Goal: Transaction & Acquisition: Purchase product/service

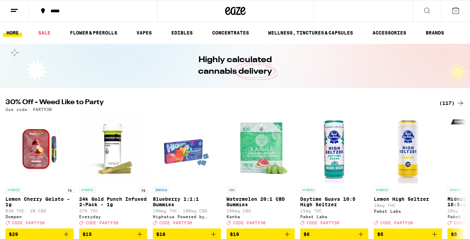
click at [449, 101] on div "(117)" at bounding box center [452, 103] width 25 height 8
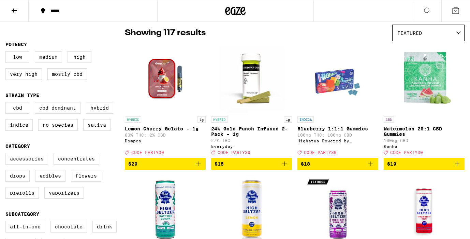
scroll to position [93, 0]
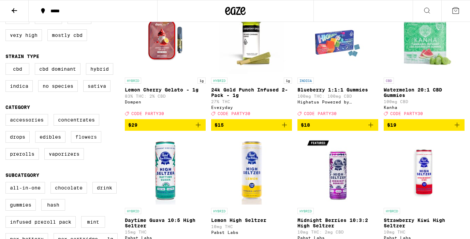
click at [91, 143] on label "Flowers" at bounding box center [86, 137] width 30 height 12
click at [7, 115] on input "Flowers" at bounding box center [7, 115] width 0 height 0
checkbox input "true"
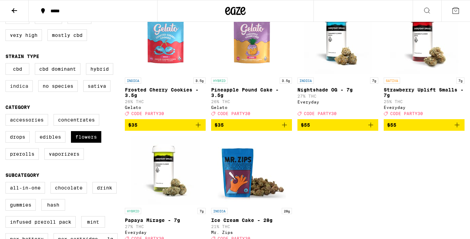
click at [18, 90] on label "Indica" at bounding box center [18, 86] width 27 height 12
click at [7, 65] on input "Indica" at bounding box center [7, 64] width 0 height 0
checkbox input "true"
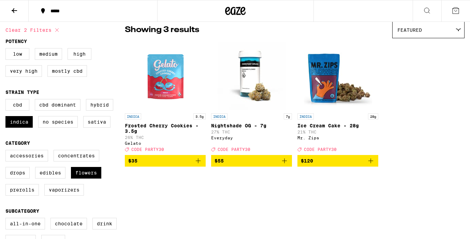
scroll to position [56, 0]
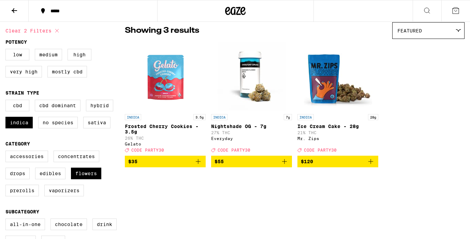
click at [284, 166] on icon "Add to bag" at bounding box center [285, 161] width 8 height 8
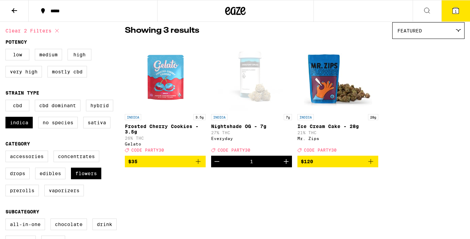
click at [198, 165] on icon "Add to bag" at bounding box center [198, 161] width 8 height 8
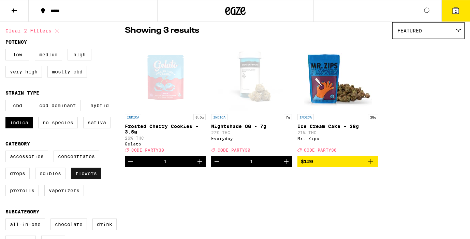
click at [84, 179] on label "Flowers" at bounding box center [86, 174] width 30 height 12
click at [7, 152] on input "Flowers" at bounding box center [7, 152] width 0 height 0
checkbox input "false"
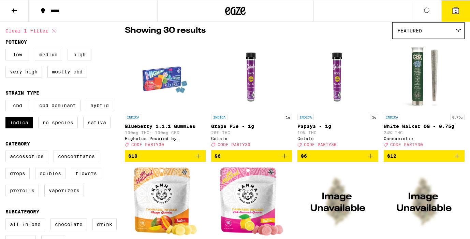
click at [21, 196] on label "Prerolls" at bounding box center [21, 191] width 33 height 12
click at [7, 152] on input "Prerolls" at bounding box center [7, 152] width 0 height 0
checkbox input "true"
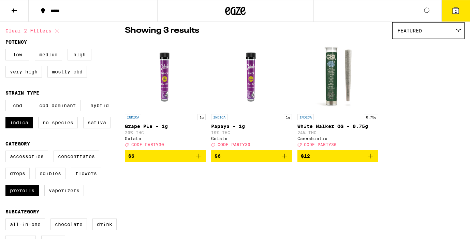
click at [197, 158] on icon "Add to bag" at bounding box center [198, 156] width 8 height 8
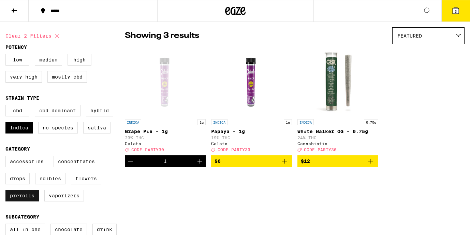
scroll to position [53, 0]
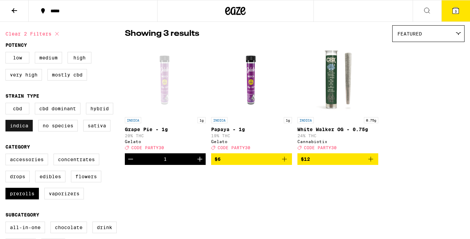
click at [15, 129] on label "Indica" at bounding box center [18, 126] width 27 height 12
click at [7, 104] on input "Indica" at bounding box center [7, 104] width 0 height 0
checkbox input "false"
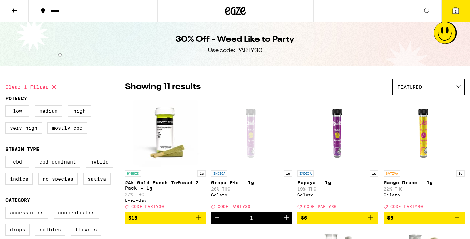
click at [12, 6] on icon at bounding box center [14, 10] width 8 height 8
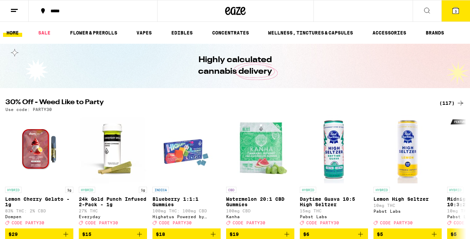
click at [445, 99] on div "(117)" at bounding box center [452, 103] width 25 height 8
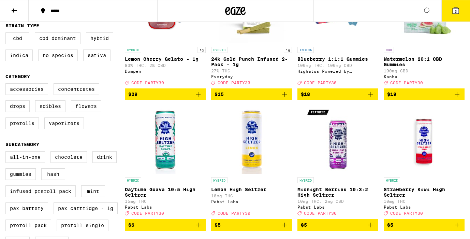
scroll to position [129, 0]
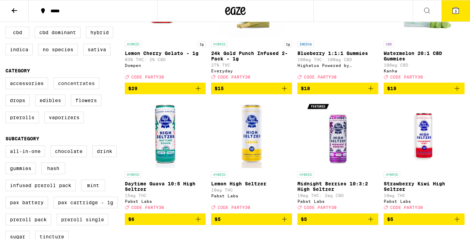
click at [67, 89] on label "Concentrates" at bounding box center [77, 83] width 46 height 12
click at [7, 79] on input "Concentrates" at bounding box center [7, 79] width 0 height 0
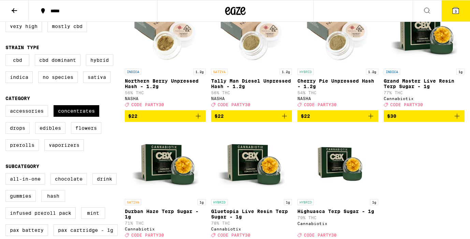
scroll to position [102, 0]
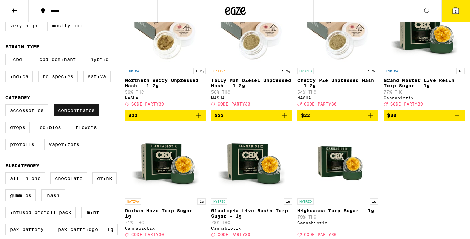
click at [70, 114] on label "Concentrates" at bounding box center [77, 110] width 46 height 12
click at [7, 106] on input "Concentrates" at bounding box center [7, 105] width 0 height 0
checkbox input "false"
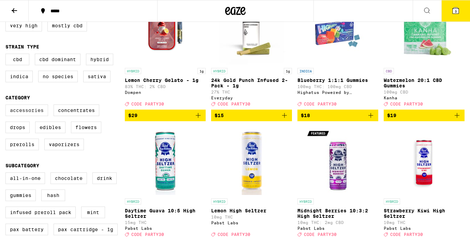
click at [22, 116] on label "Accessories" at bounding box center [26, 110] width 43 height 12
click at [7, 106] on input "Accessories" at bounding box center [7, 105] width 0 height 0
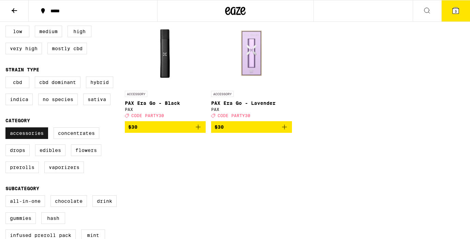
scroll to position [91, 0]
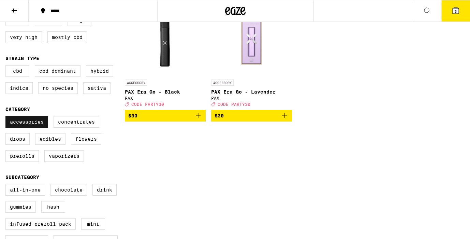
click at [19, 128] on label "Accessories" at bounding box center [26, 122] width 43 height 12
click at [7, 117] on input "Accessories" at bounding box center [7, 117] width 0 height 0
checkbox input "false"
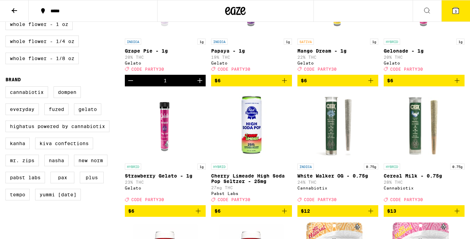
scroll to position [394, 0]
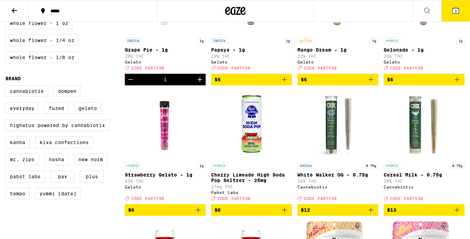
click at [13, 7] on icon at bounding box center [14, 10] width 8 height 8
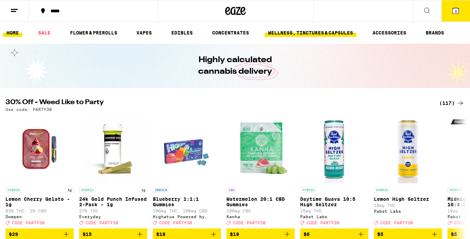
click at [286, 34] on link "WELLNESS, TINCTURES & CAPSULES" at bounding box center [311, 33] width 92 height 8
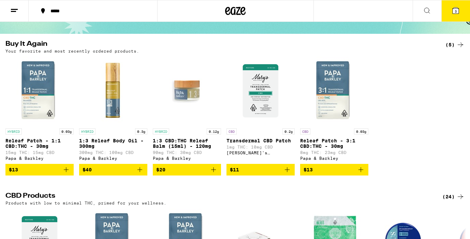
scroll to position [55, 0]
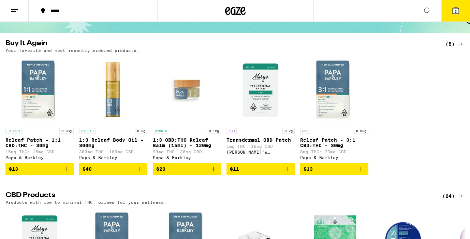
click at [213, 172] on icon "Add to bag" at bounding box center [214, 169] width 8 height 8
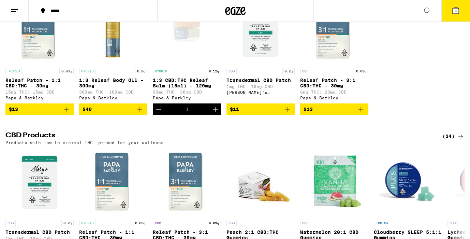
scroll to position [0, 0]
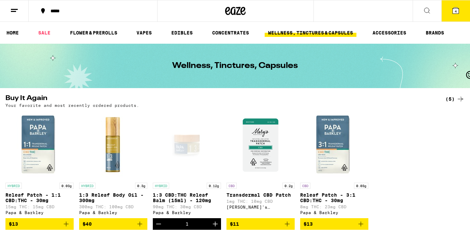
click at [451, 12] on button "4" at bounding box center [456, 10] width 29 height 21
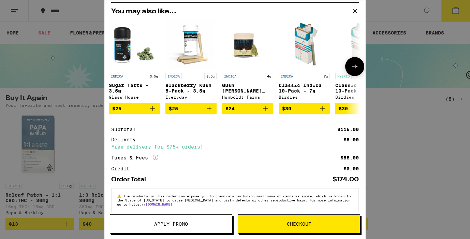
scroll to position [128, 0]
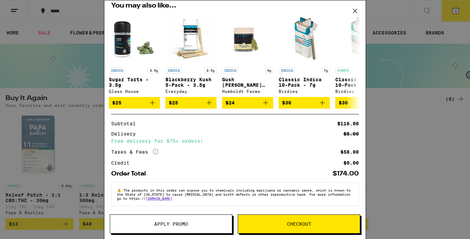
click at [409, 131] on div "Your Cart 1:3 CBD:THC Releaf Balm (15ml) - 120mg Papa & [PERSON_NAME] $20 1 Fro…" at bounding box center [235, 119] width 470 height 239
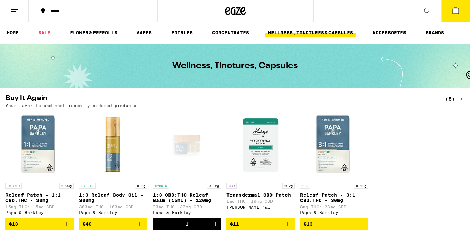
click at [458, 13] on icon at bounding box center [456, 11] width 6 height 6
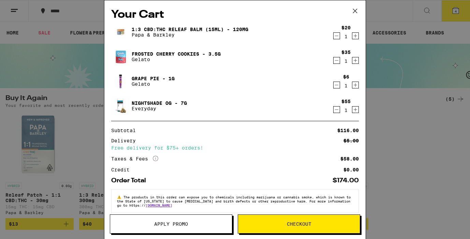
click at [197, 222] on span "Apply Promo" at bounding box center [171, 224] width 122 height 5
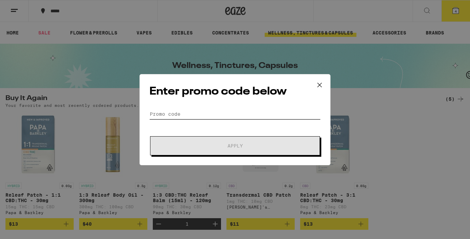
click at [222, 114] on input "Promo Code" at bounding box center [234, 114] width 171 height 10
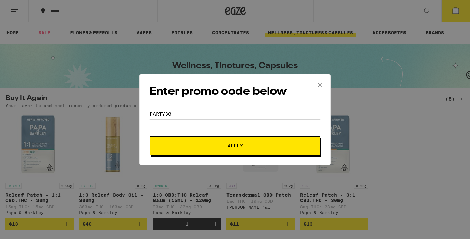
type input "party30"
click at [229, 148] on button "Apply" at bounding box center [235, 145] width 170 height 19
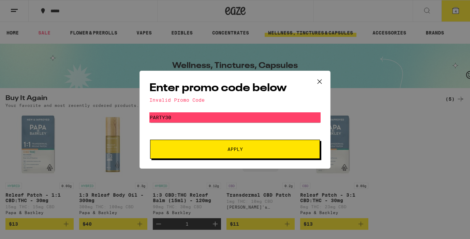
click at [375, 57] on div "Enter promo code below Invalid Promo Code Promo Code party30 Apply" at bounding box center [235, 119] width 470 height 239
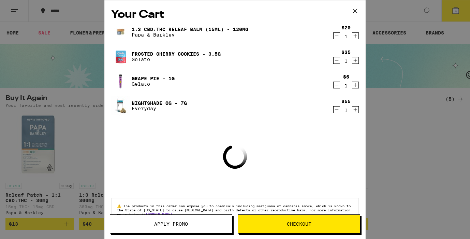
click at [60, 56] on div "Your Cart 1:3 CBD:THC Releaf Balm (15ml) - 120mg Papa & [PERSON_NAME] $20 1 Fro…" at bounding box center [235, 119] width 470 height 239
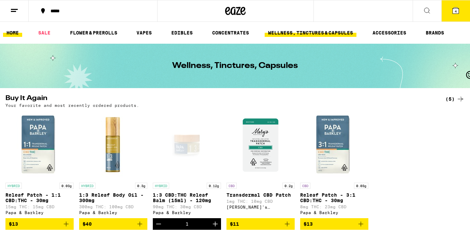
click at [14, 33] on link "HOME" at bounding box center [12, 33] width 19 height 8
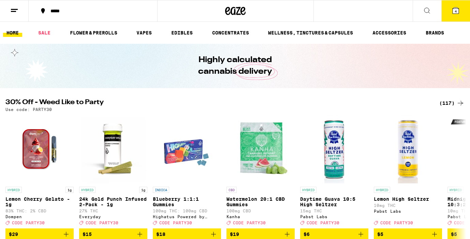
click at [451, 9] on button "4" at bounding box center [456, 10] width 29 height 21
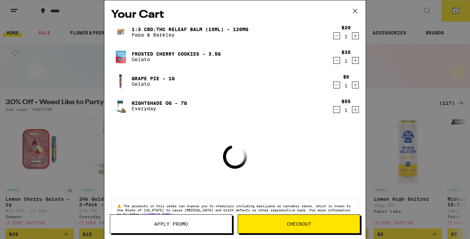
click at [198, 222] on span "Apply Promo" at bounding box center [171, 224] width 122 height 5
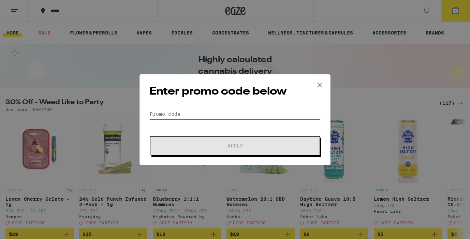
click at [197, 116] on input "Promo Code" at bounding box center [234, 114] width 171 height 10
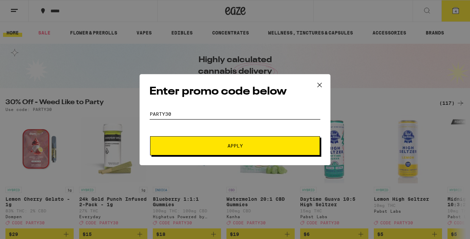
type input "party30"
click at [190, 139] on button "Apply" at bounding box center [235, 145] width 170 height 19
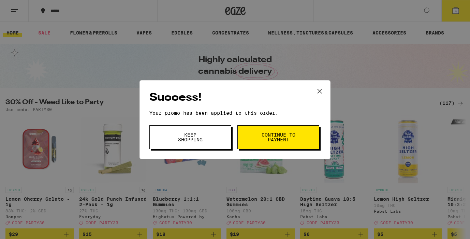
click at [319, 91] on icon at bounding box center [320, 91] width 4 height 4
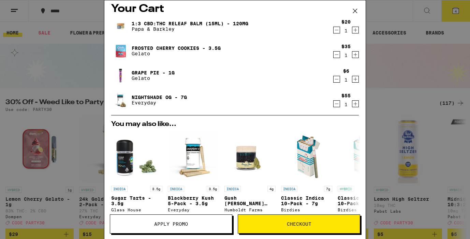
scroll to position [7, 0]
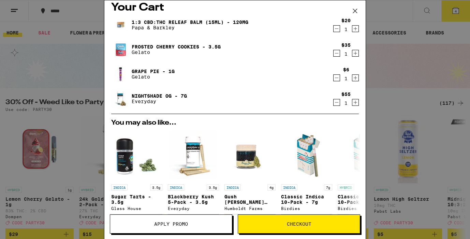
click at [336, 55] on icon "Decrement" at bounding box center [337, 53] width 6 height 8
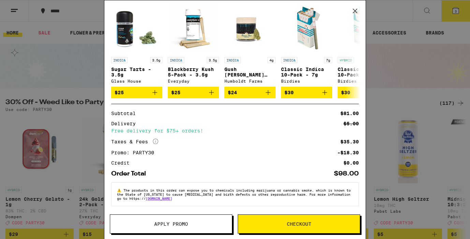
scroll to position [114, 0]
click at [156, 93] on icon "Add to bag" at bounding box center [155, 92] width 8 height 8
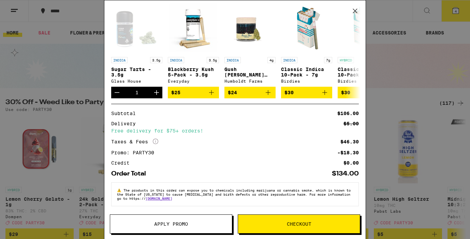
scroll to position [139, 0]
click at [118, 88] on icon "Decrement" at bounding box center [117, 92] width 8 height 8
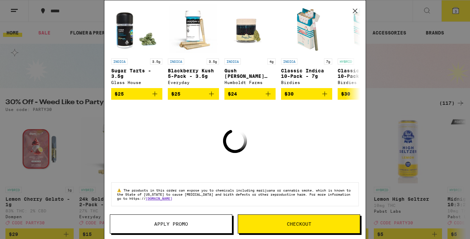
scroll to position [114, 0]
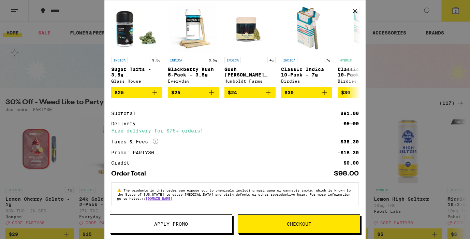
click at [296, 226] on span "Checkout" at bounding box center [299, 224] width 25 height 5
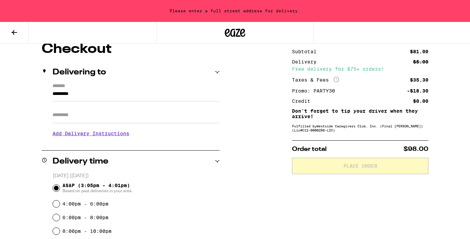
scroll to position [63, 0]
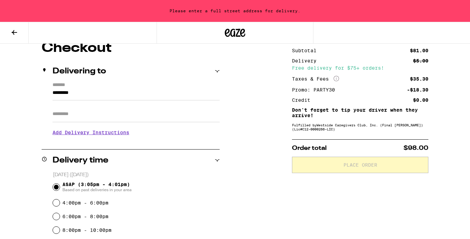
click at [195, 112] on input "Apt/Suite" at bounding box center [136, 114] width 167 height 16
click at [166, 98] on input "*********" at bounding box center [136, 95] width 167 height 12
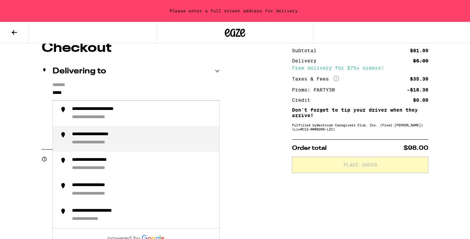
click at [145, 140] on div "**********" at bounding box center [143, 138] width 142 height 15
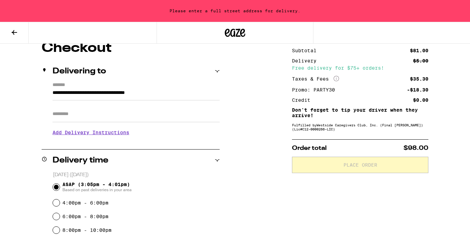
scroll to position [41, 0]
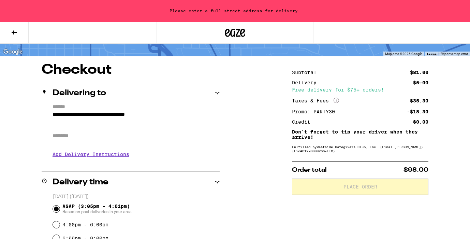
type input "**********"
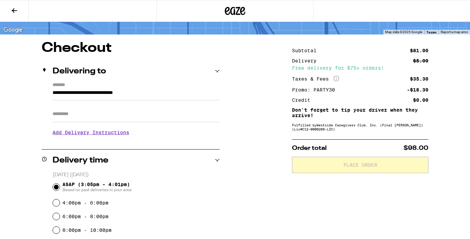
click at [127, 116] on input "Apt/Suite" at bounding box center [136, 114] width 167 height 16
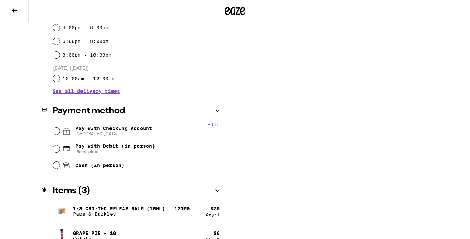
scroll to position [241, 0]
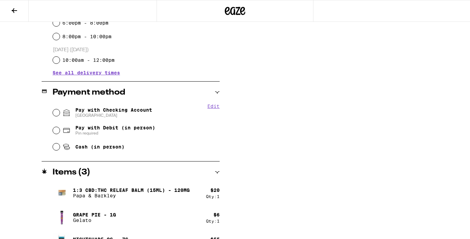
type input "*"
click at [55, 114] on input "Pay with Checking Account CHASE COLLEGE" at bounding box center [56, 112] width 7 height 7
radio input "true"
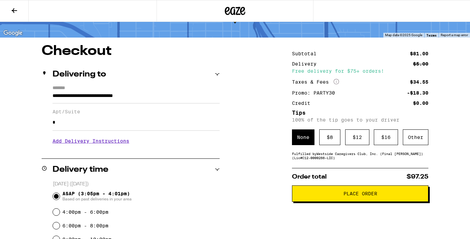
scroll to position [42, 0]
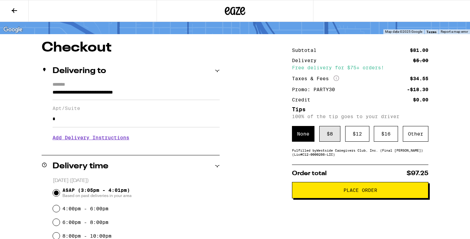
click at [326, 142] on div "$ 8" at bounding box center [329, 134] width 21 height 16
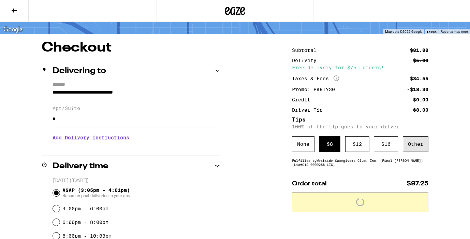
click at [418, 146] on div "Other" at bounding box center [416, 144] width 26 height 16
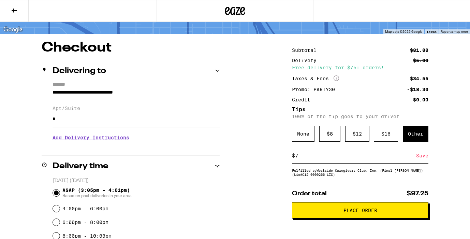
type input "7"
click at [420, 154] on div "Save" at bounding box center [422, 155] width 12 height 15
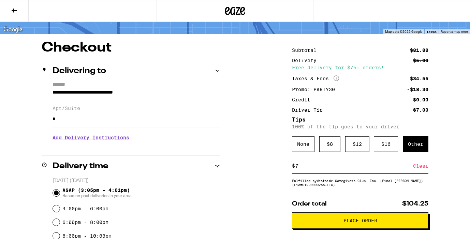
click at [322, 221] on button "Place Order" at bounding box center [360, 220] width 137 height 16
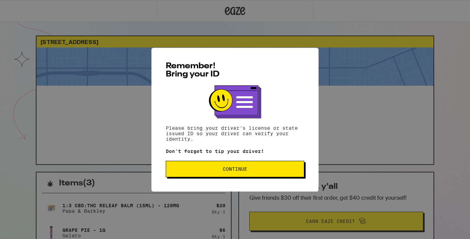
click at [272, 171] on span "Continue" at bounding box center [235, 169] width 127 height 5
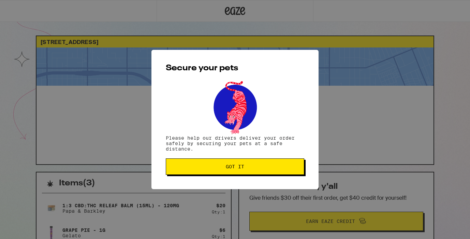
click at [272, 171] on button "Got it" at bounding box center [235, 166] width 139 height 16
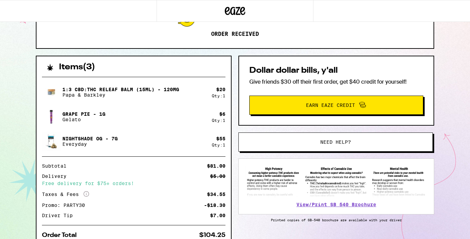
scroll to position [128, 0]
